Goal: Task Accomplishment & Management: Manage account settings

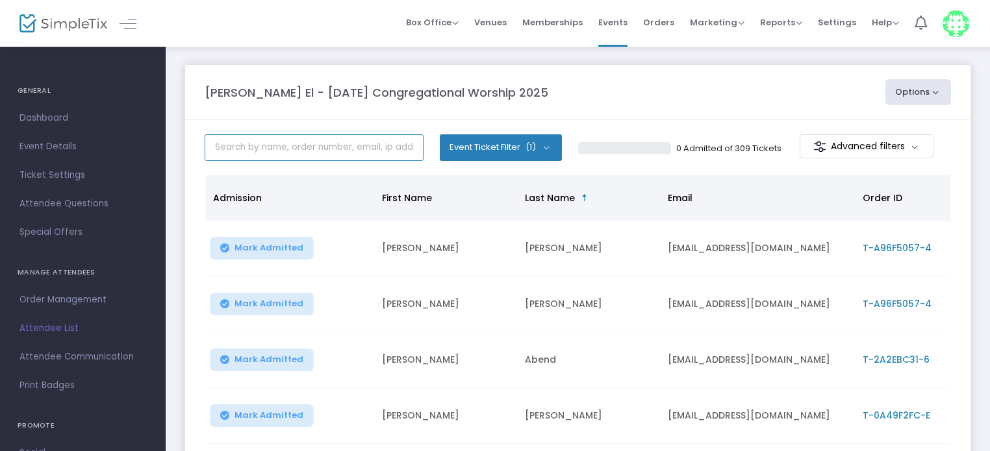
click at [279, 146] on input "text" at bounding box center [314, 147] width 219 height 27
click at [279, 146] on input "b" at bounding box center [314, 147] width 219 height 27
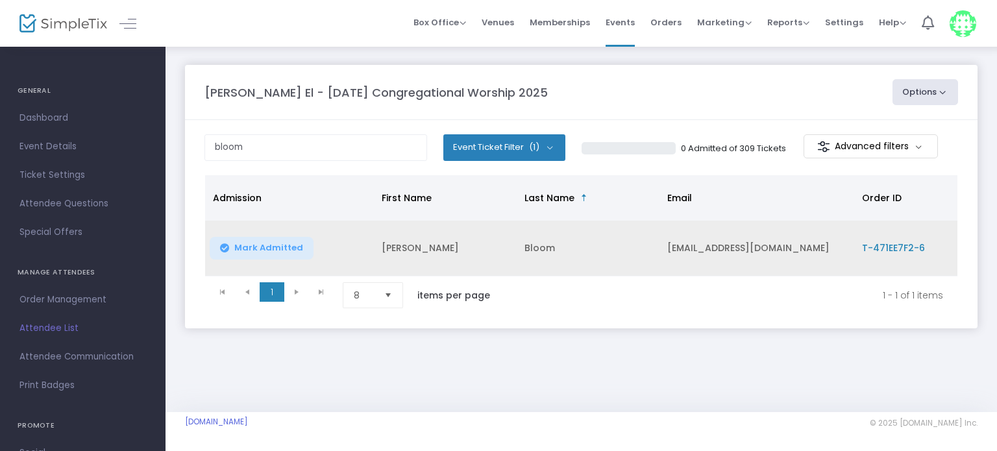
click at [882, 247] on span "T-471EE7F2-6" at bounding box center [893, 248] width 63 height 13
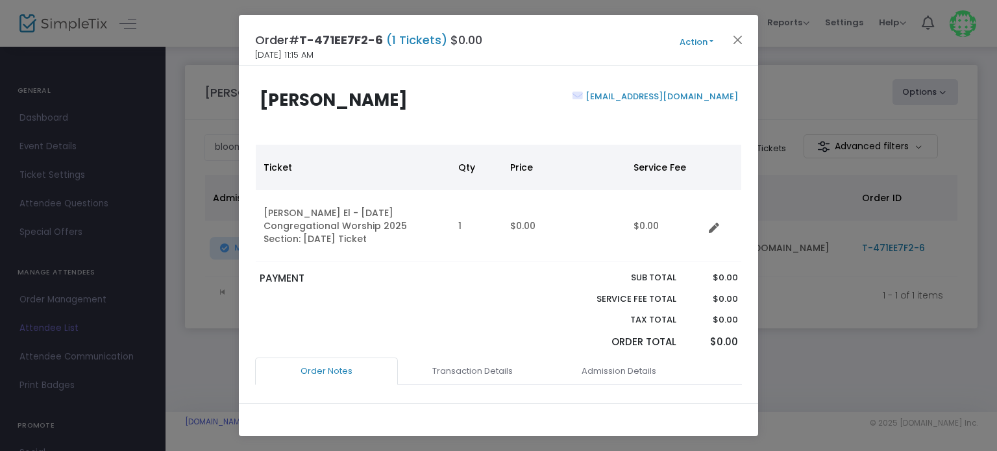
click at [708, 43] on button "Action" at bounding box center [697, 42] width 78 height 14
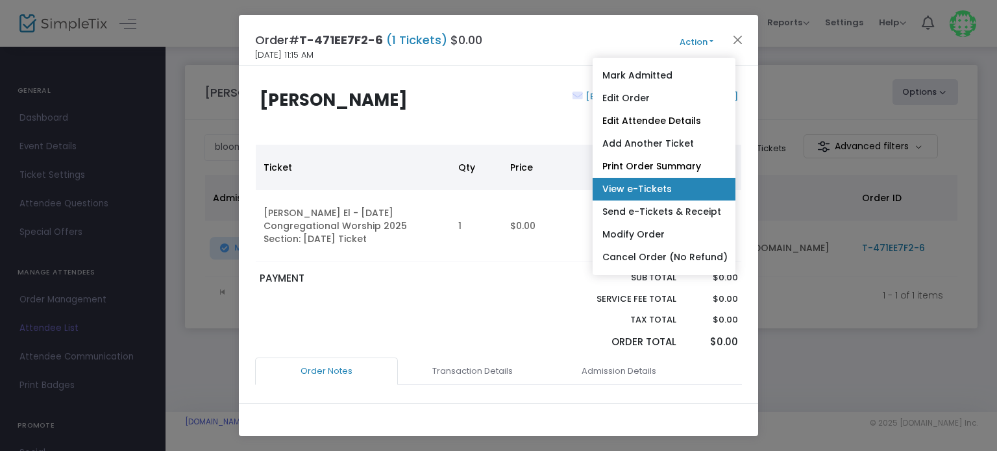
click at [649, 189] on link "View e-Tickets" at bounding box center [664, 189] width 143 height 23
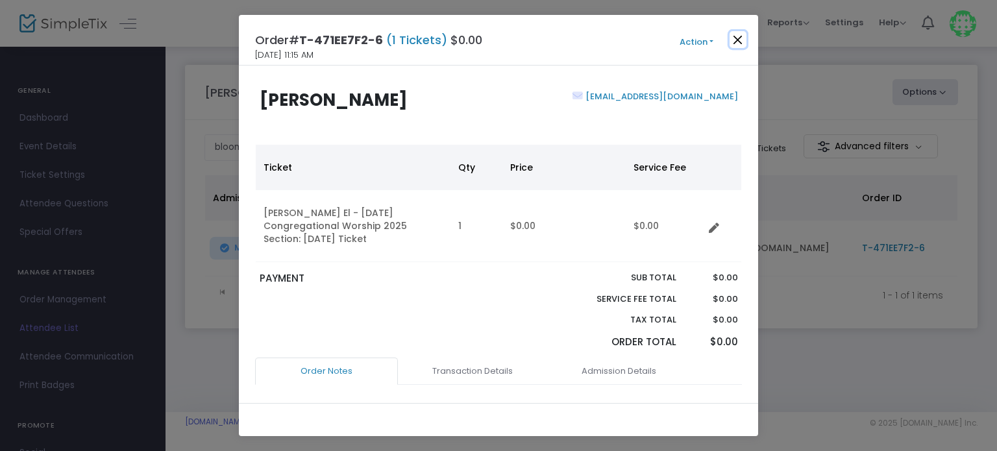
click at [738, 34] on button "Close" at bounding box center [738, 39] width 17 height 17
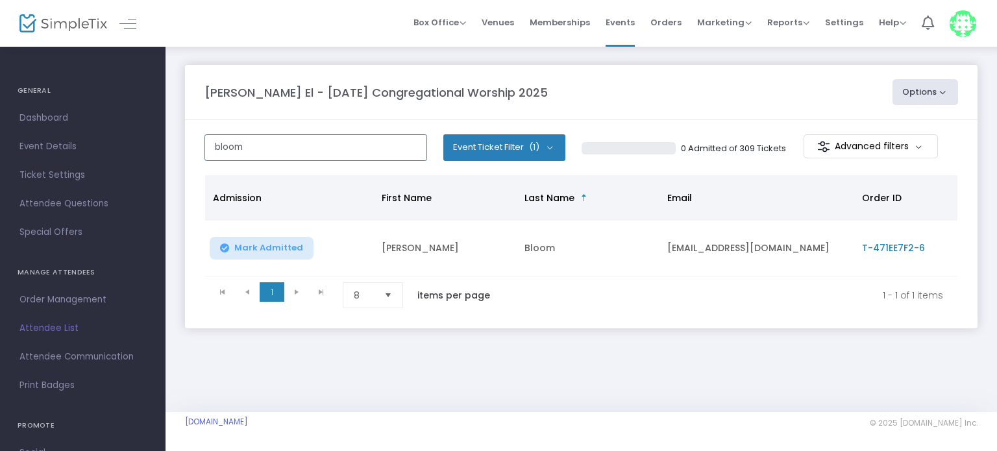
drag, startPoint x: 268, startPoint y: 153, endPoint x: 187, endPoint y: 157, distance: 81.3
click at [187, 157] on m-panel-content "bloom Event Ticket Filter (1) Select All Rosh HaShanah Ticket 0 Admitted of 309…" at bounding box center [581, 224] width 793 height 208
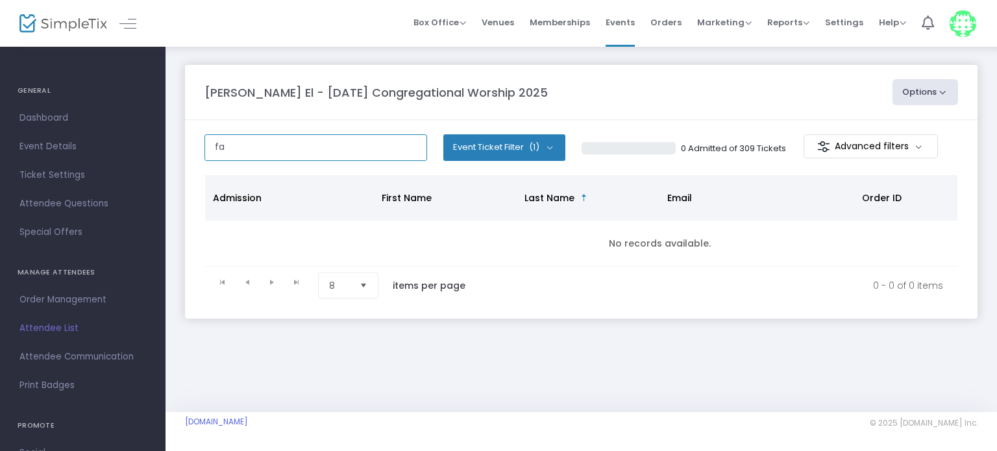
type input "f"
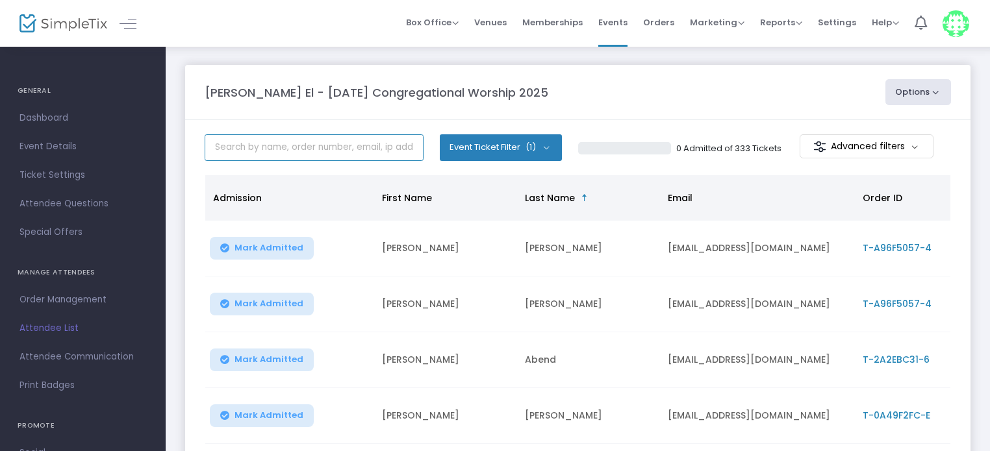
click at [273, 152] on input "text" at bounding box center [314, 147] width 219 height 27
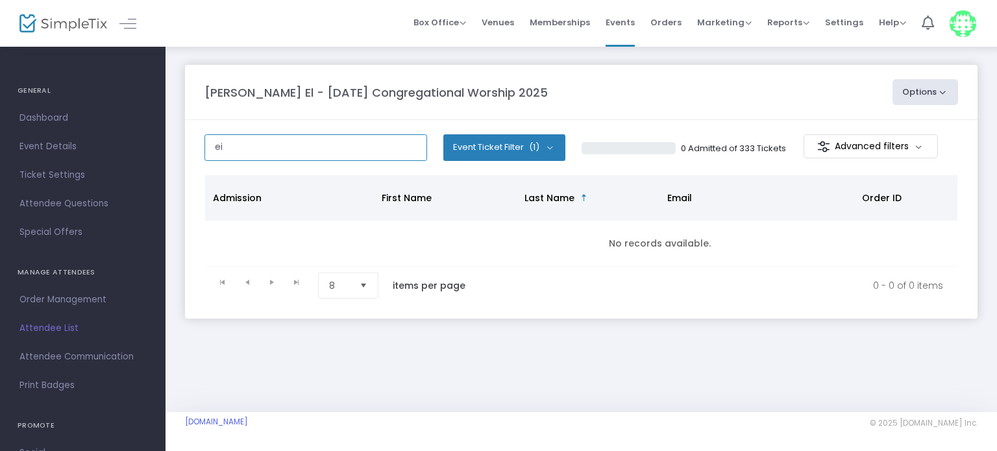
type input "e"
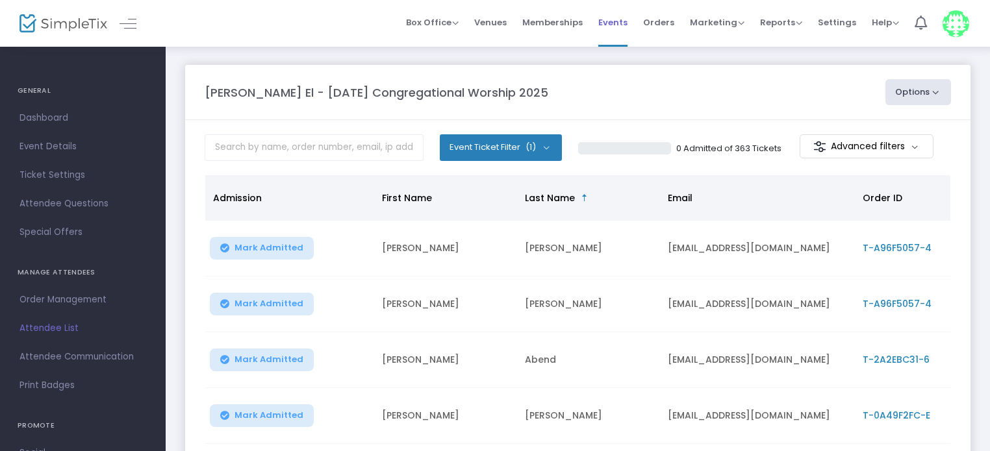
click at [615, 28] on span "Events" at bounding box center [612, 22] width 29 height 33
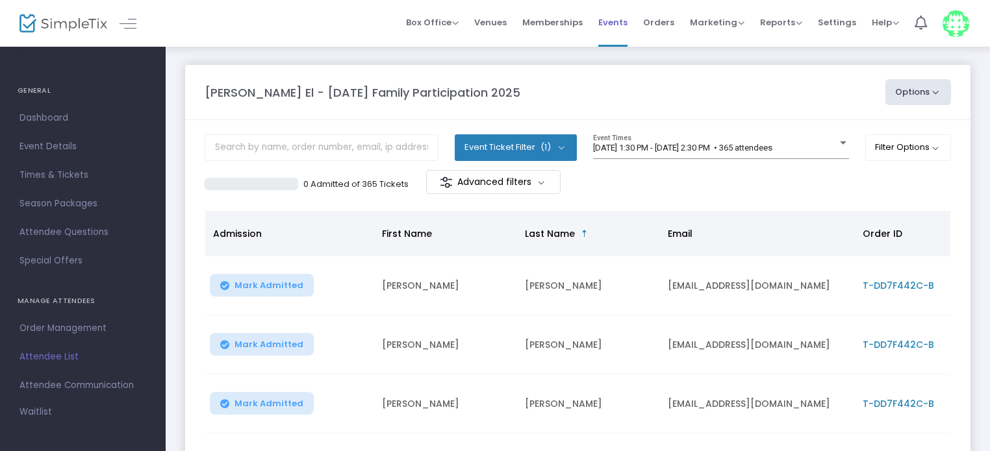
click at [610, 23] on span "Events" at bounding box center [612, 22] width 29 height 33
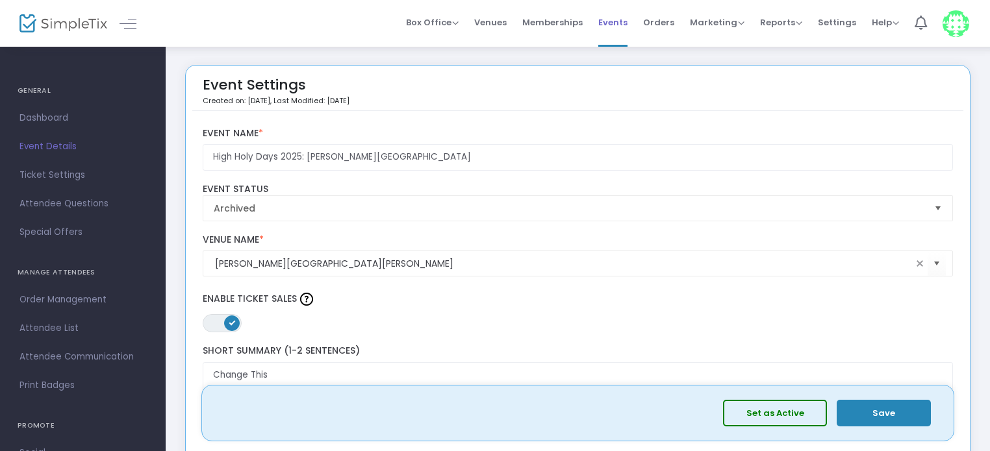
click at [614, 20] on span "Events" at bounding box center [612, 22] width 29 height 33
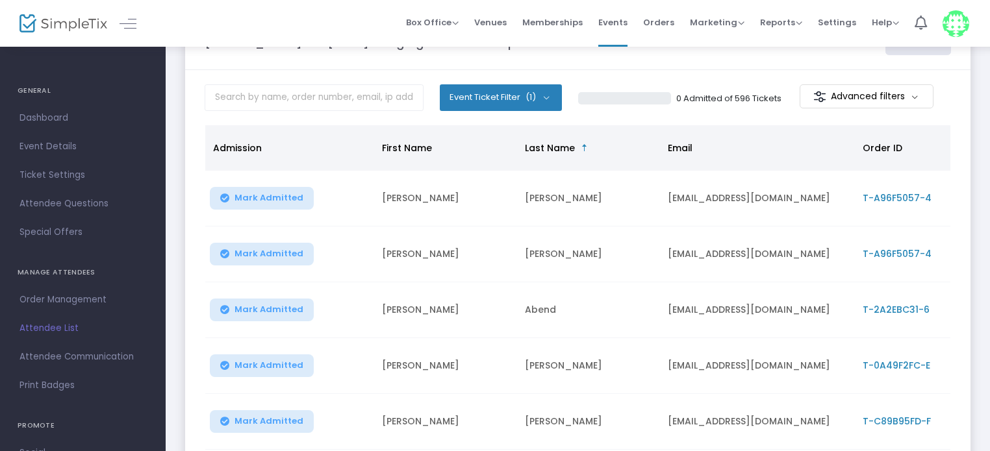
scroll to position [51, 0]
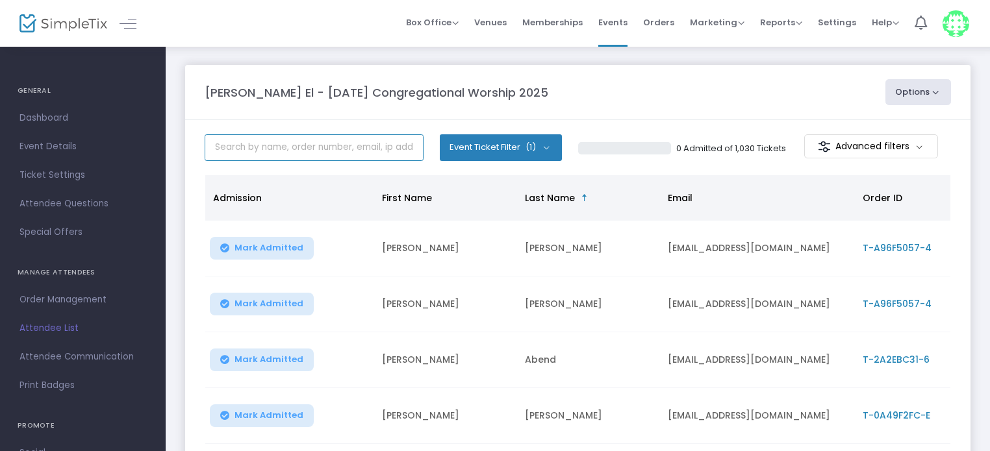
click at [314, 142] on input "text" at bounding box center [314, 147] width 219 height 27
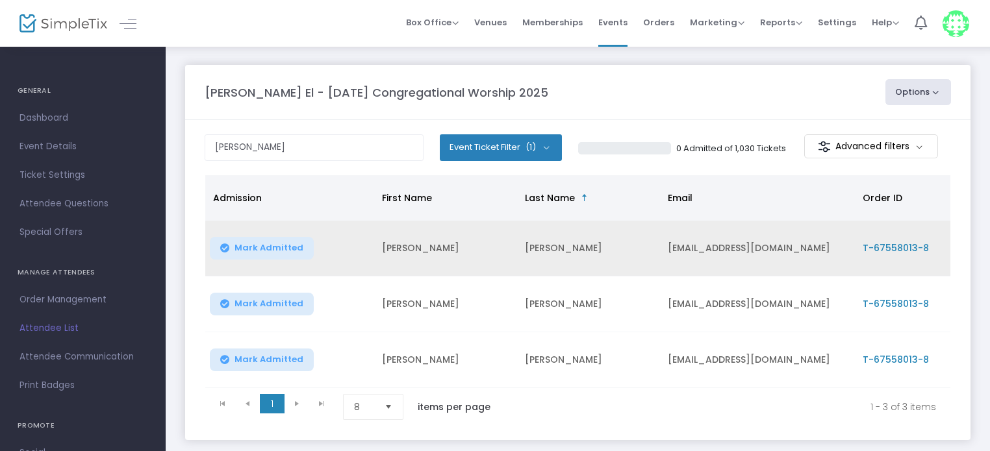
click at [881, 247] on span "T-67558013-8" at bounding box center [895, 248] width 66 height 13
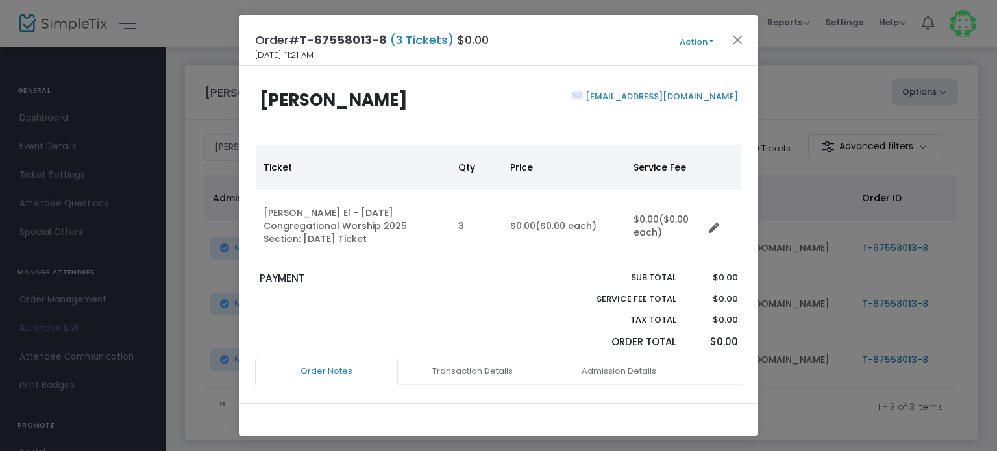
click at [703, 36] on button "Action" at bounding box center [697, 42] width 78 height 14
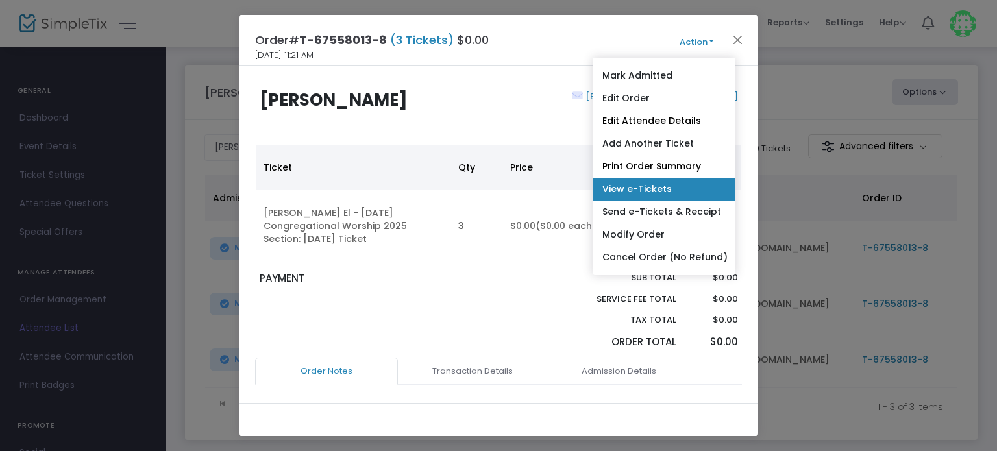
click at [661, 186] on link "View e-Tickets" at bounding box center [664, 189] width 143 height 23
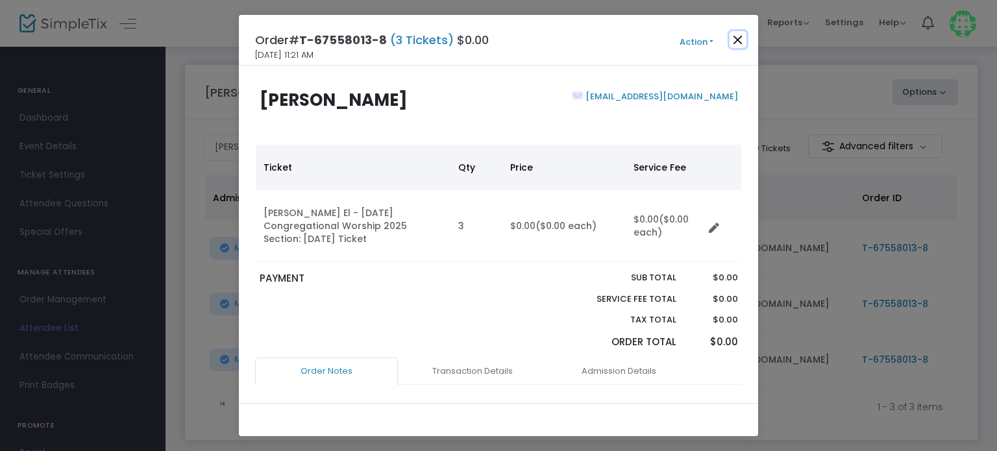
click at [738, 35] on button "Close" at bounding box center [738, 39] width 17 height 17
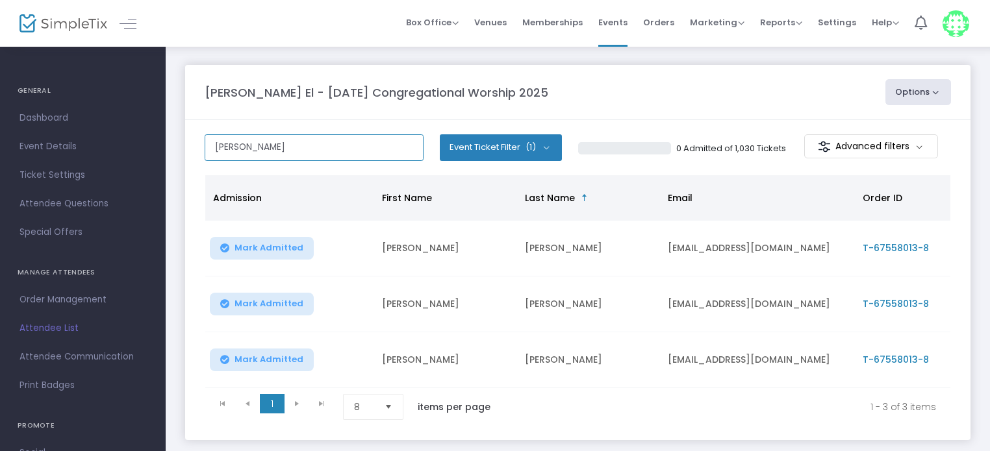
drag, startPoint x: 320, startPoint y: 145, endPoint x: 213, endPoint y: 142, distance: 107.2
click at [213, 142] on input "FAUST" at bounding box center [314, 147] width 219 height 27
type input "firestone"
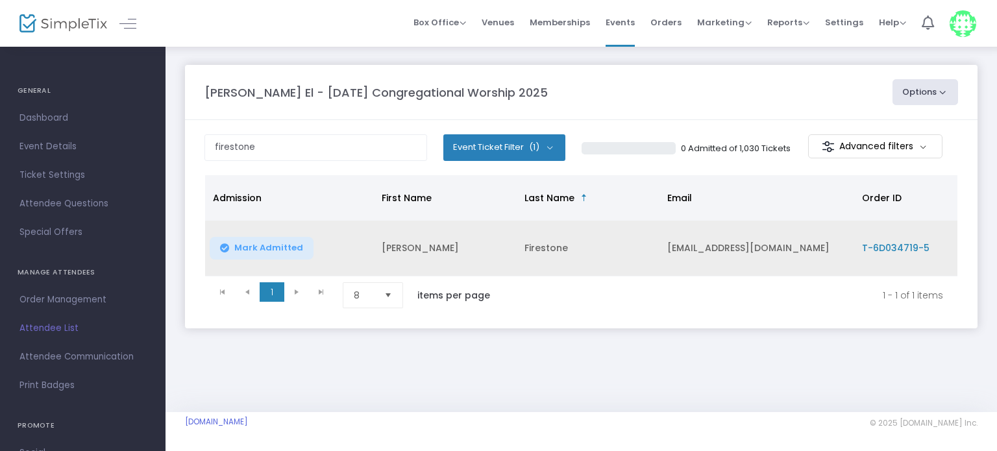
click at [903, 243] on span "T-6D034719-5" at bounding box center [896, 248] width 68 height 13
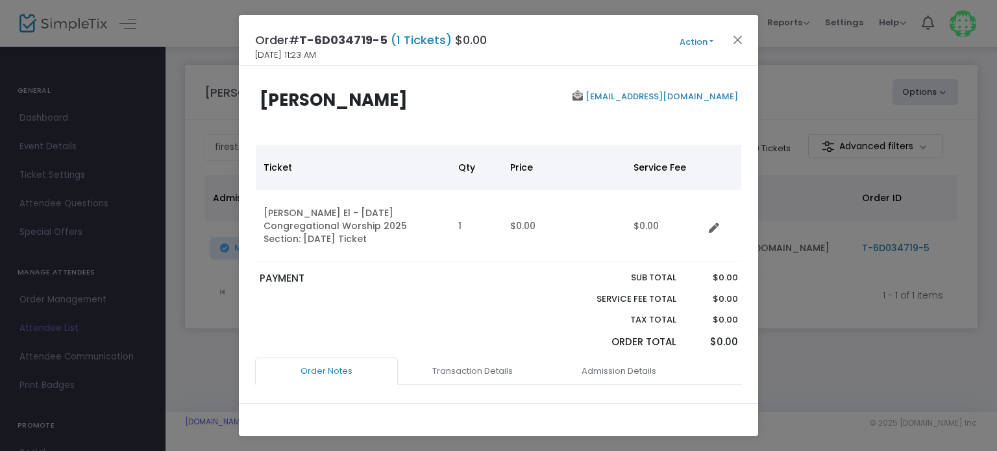
click at [701, 36] on button "Action" at bounding box center [697, 42] width 78 height 14
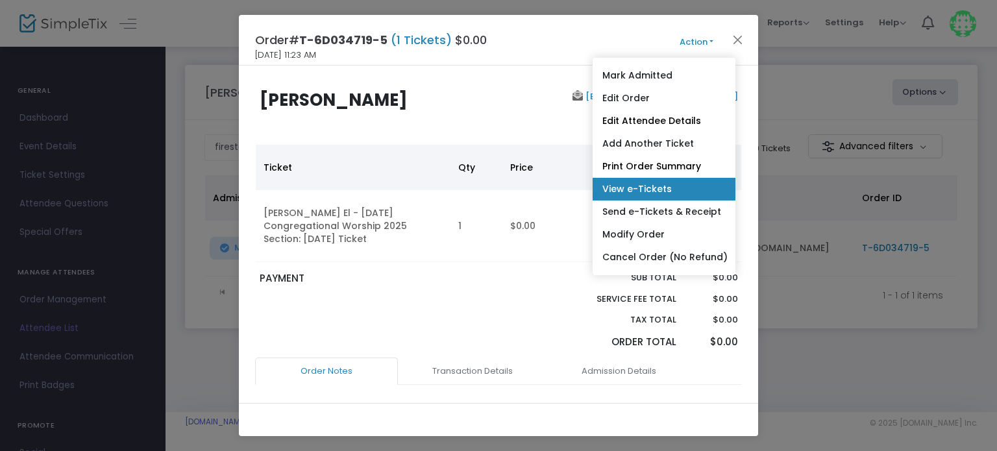
click at [623, 190] on link "View e-Tickets" at bounding box center [664, 189] width 143 height 23
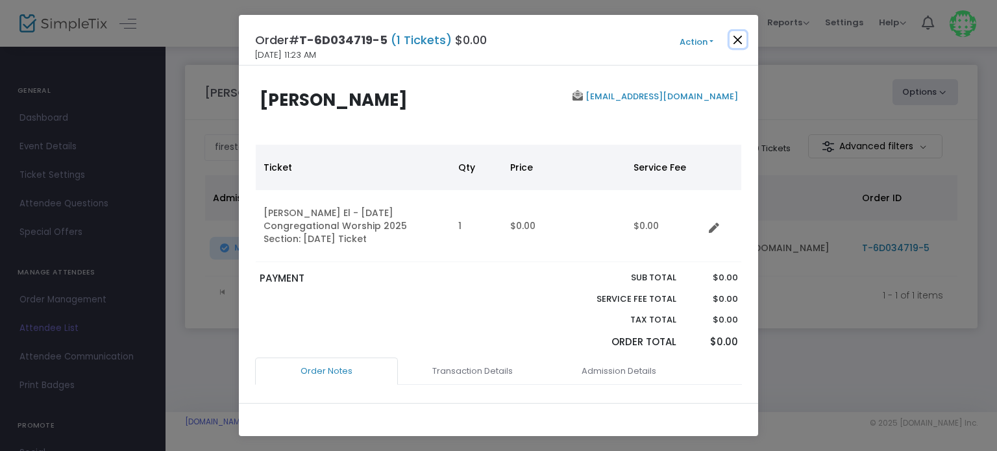
click at [740, 40] on button "Close" at bounding box center [738, 39] width 17 height 17
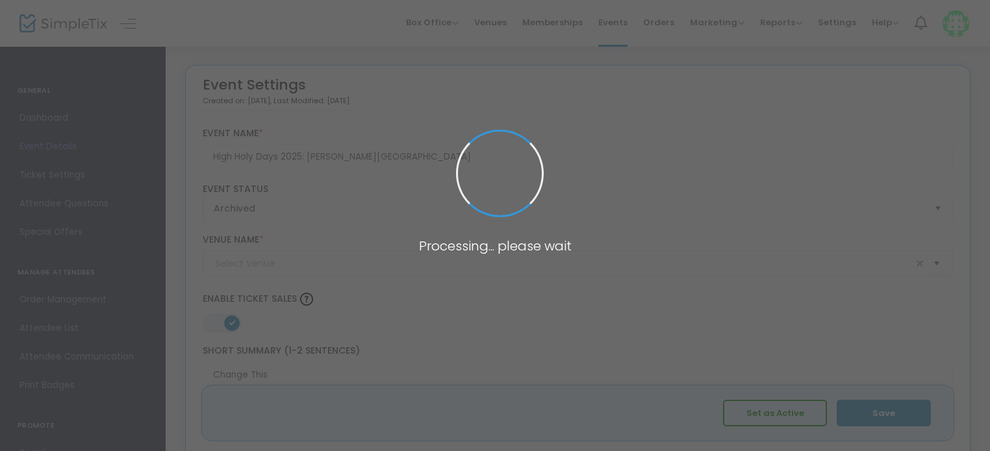
type input "[PERSON_NAME][GEOGRAPHIC_DATA][PERSON_NAME]"
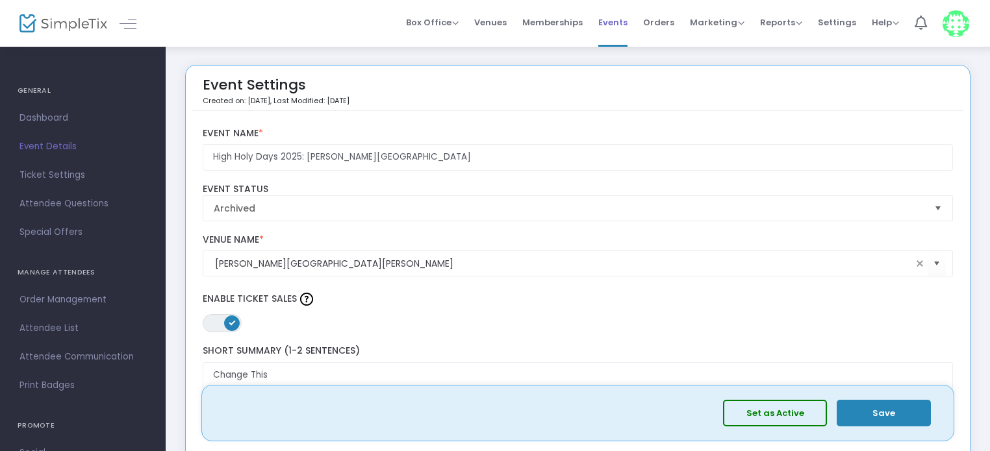
click at [612, 26] on span "Events" at bounding box center [612, 22] width 29 height 33
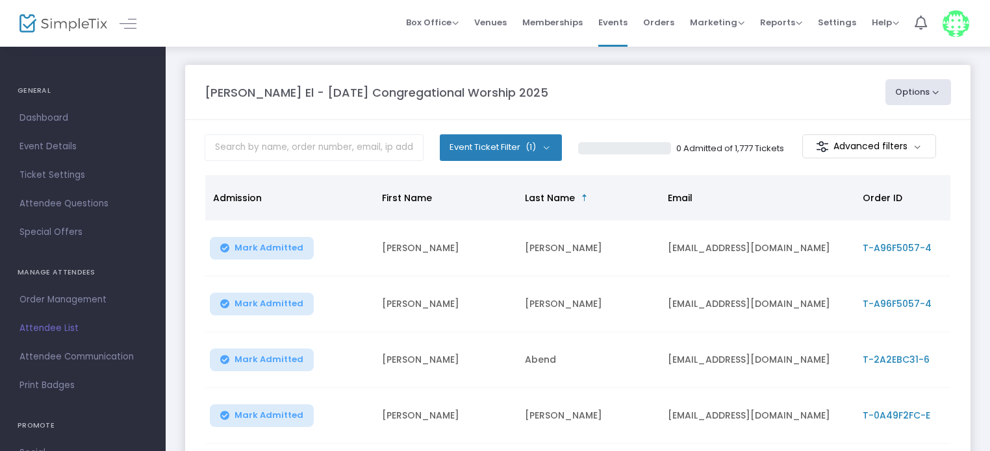
scroll to position [58, 0]
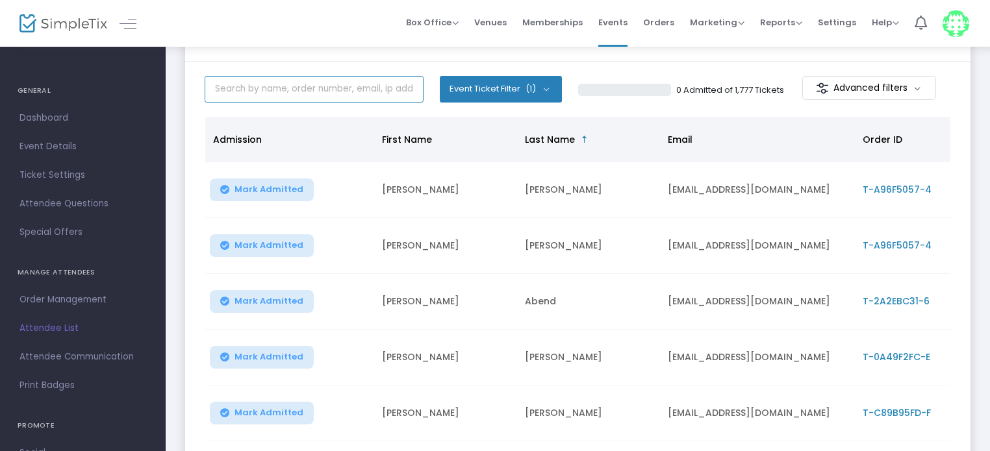
click at [296, 92] on input "text" at bounding box center [314, 89] width 219 height 27
type input "shapiro"
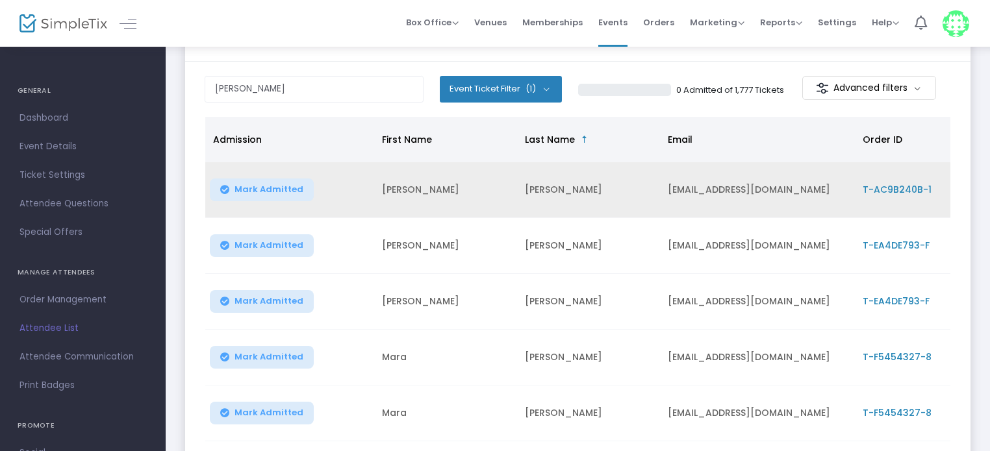
click at [740, 186] on td "adamshapiro1996@gmail.com" at bounding box center [757, 190] width 195 height 56
click at [867, 180] on td "T-AC9B240B-1" at bounding box center [913, 190] width 117 height 56
click at [873, 190] on span "T-AC9B240B-1" at bounding box center [896, 189] width 69 height 13
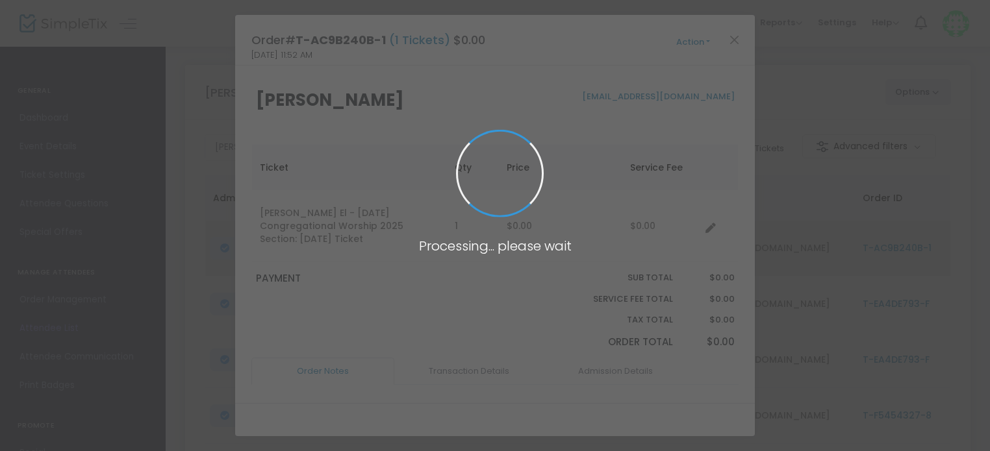
scroll to position [0, 0]
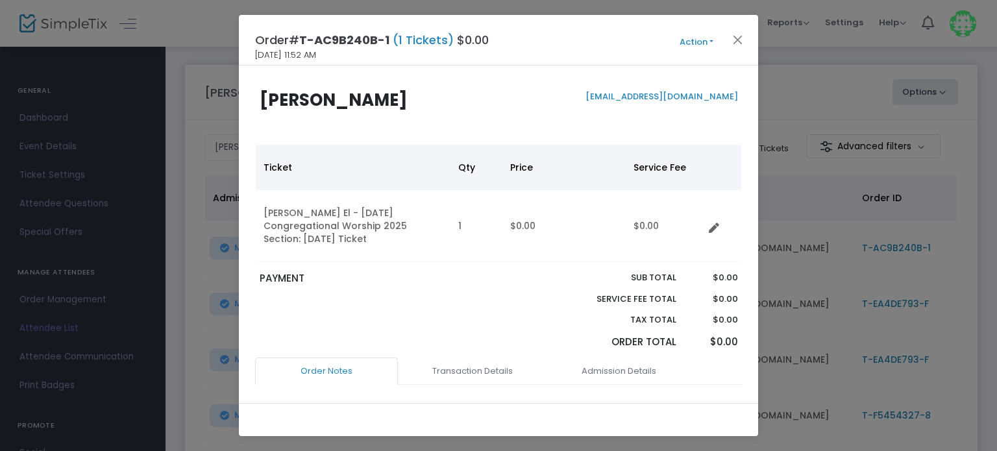
click at [710, 38] on button "Action" at bounding box center [697, 42] width 78 height 14
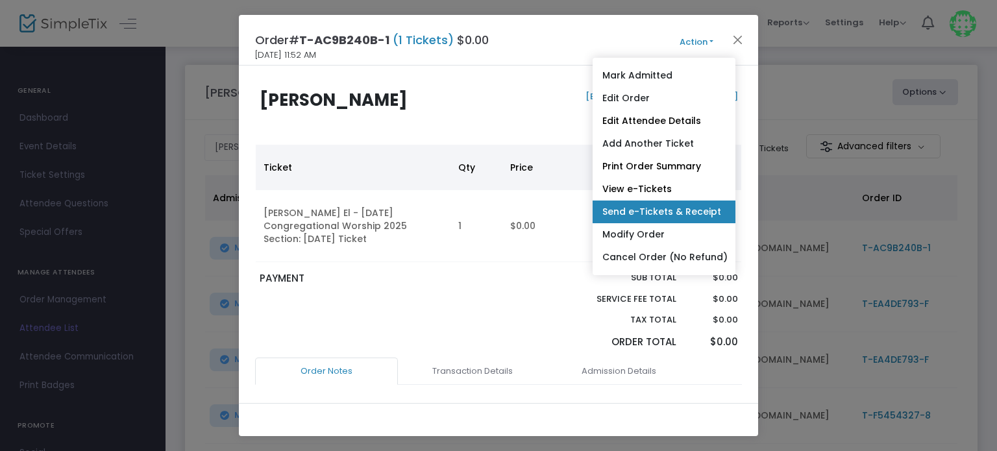
click at [638, 203] on link "Send e-Tickets & Receipt" at bounding box center [664, 212] width 143 height 23
type input "adamshapiro1995@gmail.com"
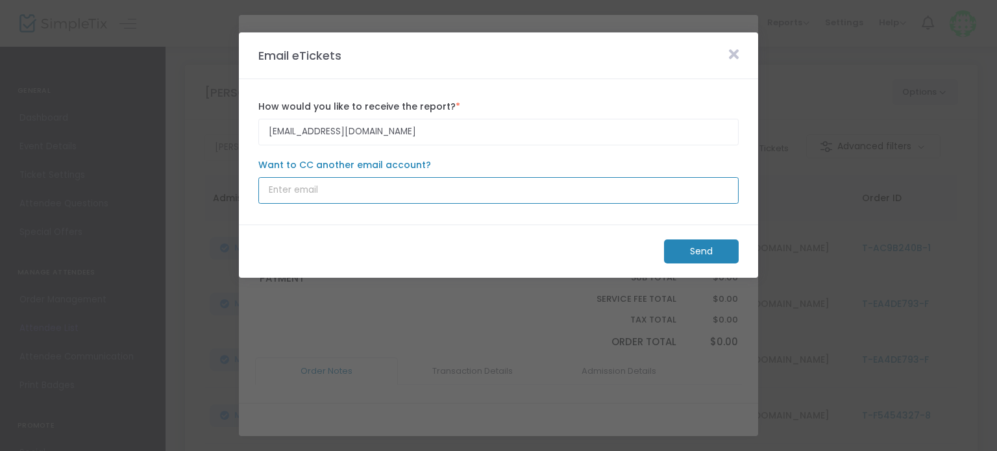
click at [325, 185] on input "Want to CC another email account?" at bounding box center [498, 190] width 480 height 27
click at [325, 185] on input "ab" at bounding box center [498, 190] width 480 height 27
type input "a"
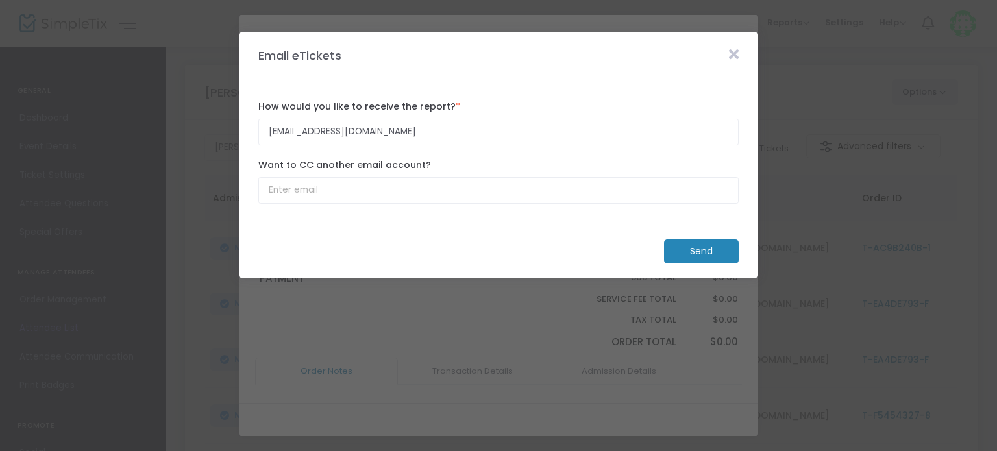
click at [699, 244] on m-button "Send" at bounding box center [701, 252] width 75 height 24
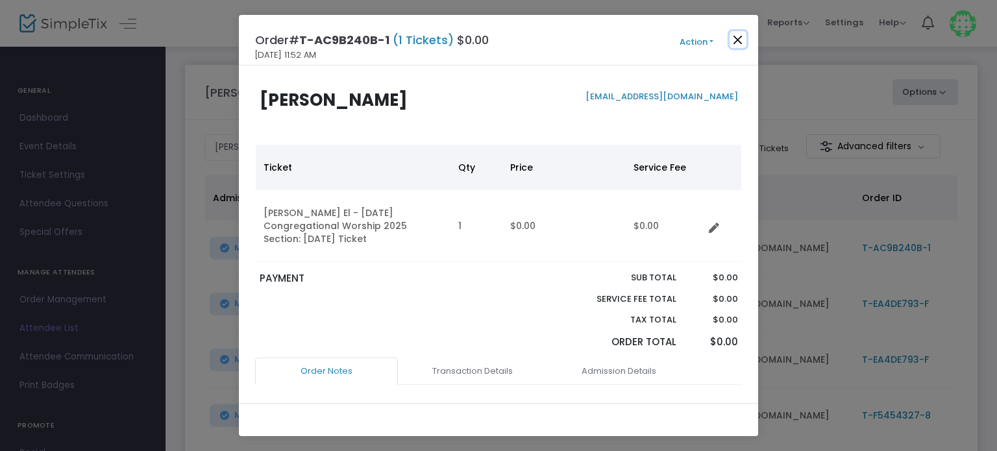
click at [735, 35] on button "Close" at bounding box center [738, 39] width 17 height 17
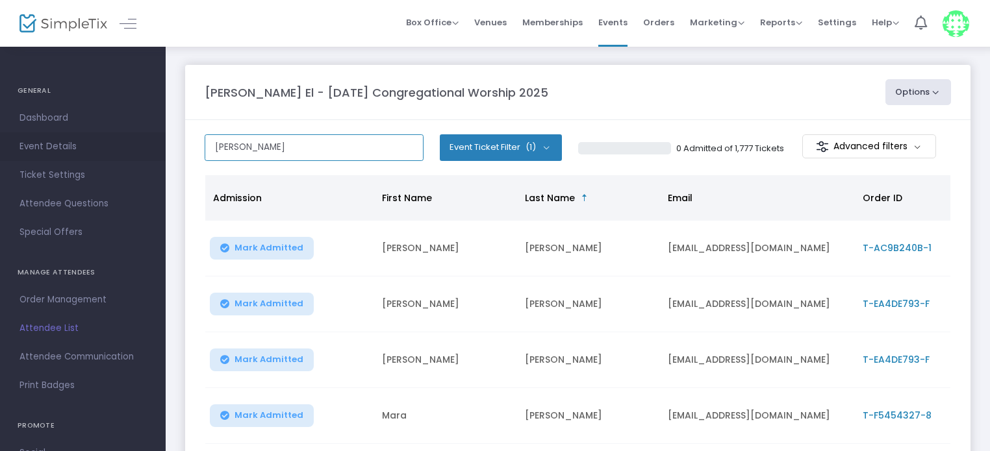
drag, startPoint x: 303, startPoint y: 147, endPoint x: 108, endPoint y: 153, distance: 194.2
click at [108, 153] on div "GENERAL Dashboard Event Details Ticket Settings Season Packages Season Packages…" at bounding box center [495, 402] width 990 height 804
drag, startPoint x: 263, startPoint y: 128, endPoint x: 231, endPoint y: 129, distance: 32.5
click at [231, 129] on m-panel-content "rose Event Ticket Filter (1) Select All Rosh HaShanah Ticket 0 Admitted of 1,77…" at bounding box center [577, 423] width 785 height 606
drag, startPoint x: 249, startPoint y: 156, endPoint x: 158, endPoint y: 149, distance: 91.2
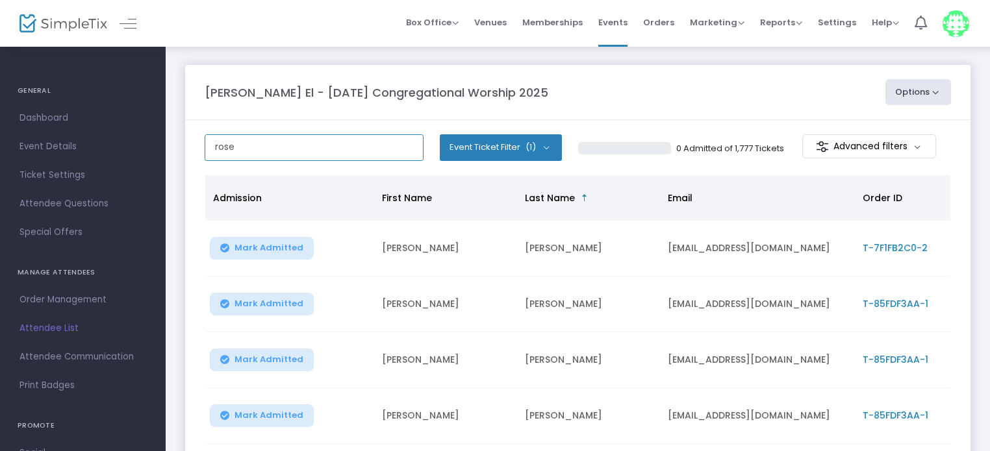
click at [158, 149] on div "GENERAL Dashboard Event Details Ticket Settings Season Packages Season Packages…" at bounding box center [495, 405] width 990 height 810
type input "cathy"
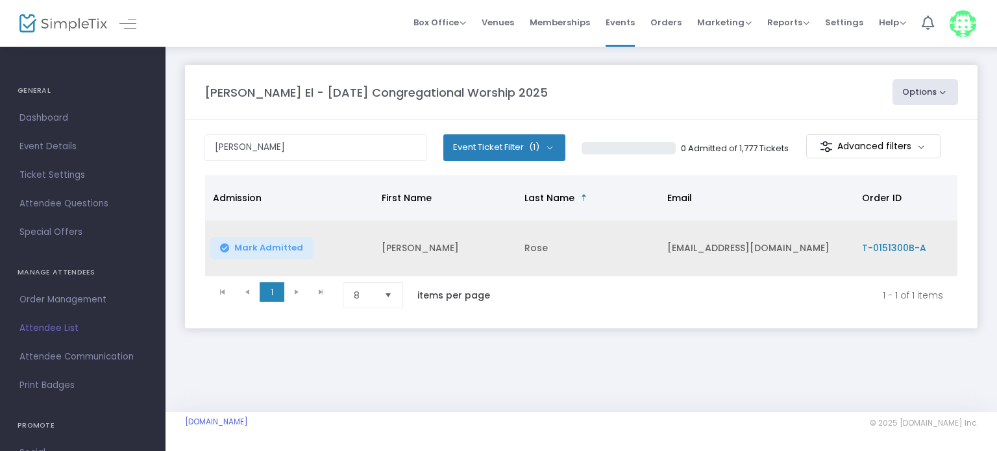
click at [909, 251] on span "T-0151300B-A" at bounding box center [894, 248] width 64 height 13
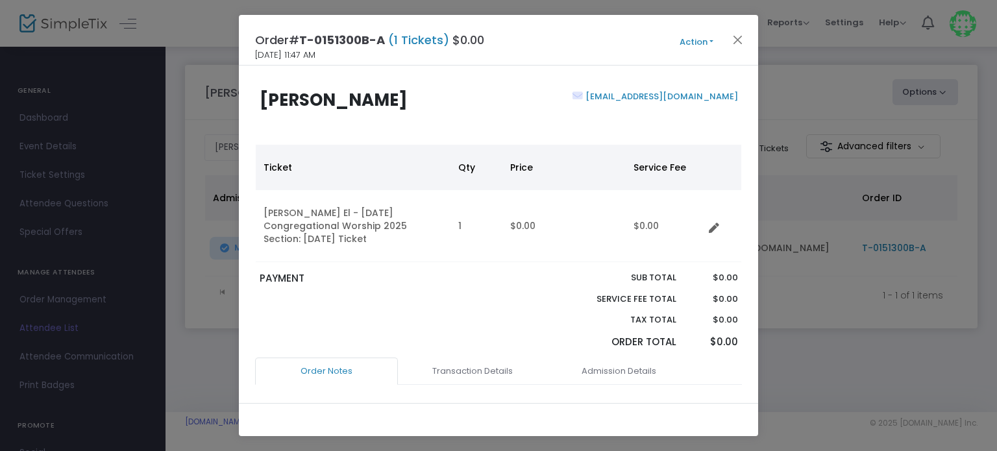
click at [697, 36] on button "Action" at bounding box center [697, 42] width 78 height 14
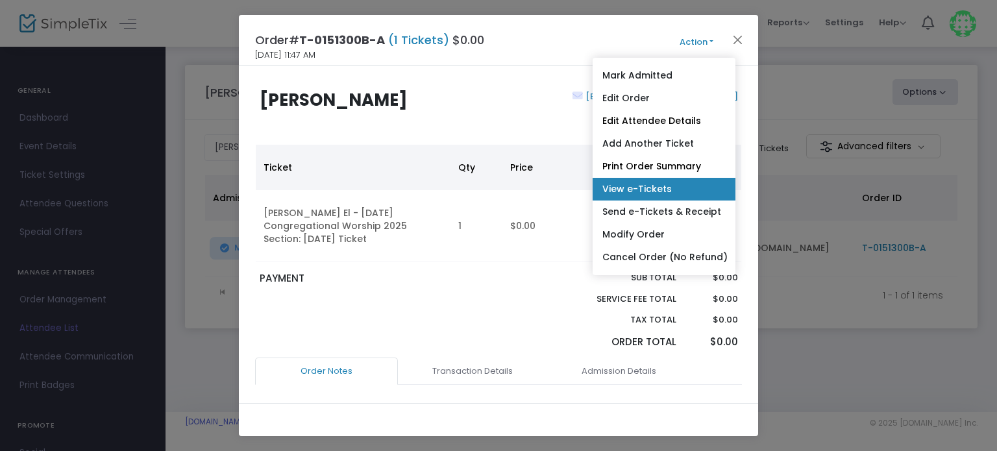
click at [627, 189] on link "View e-Tickets" at bounding box center [664, 189] width 143 height 23
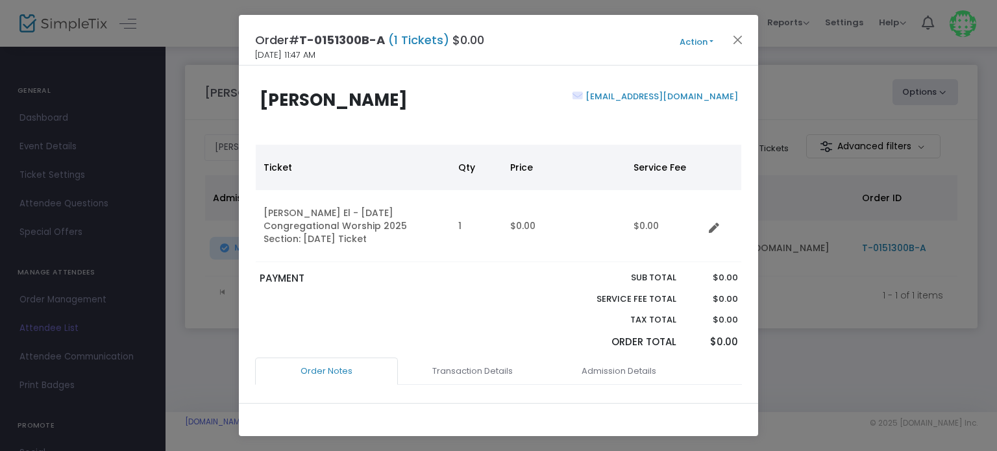
click at [706, 36] on button "Action" at bounding box center [697, 42] width 78 height 14
